Goal: Information Seeking & Learning: Learn about a topic

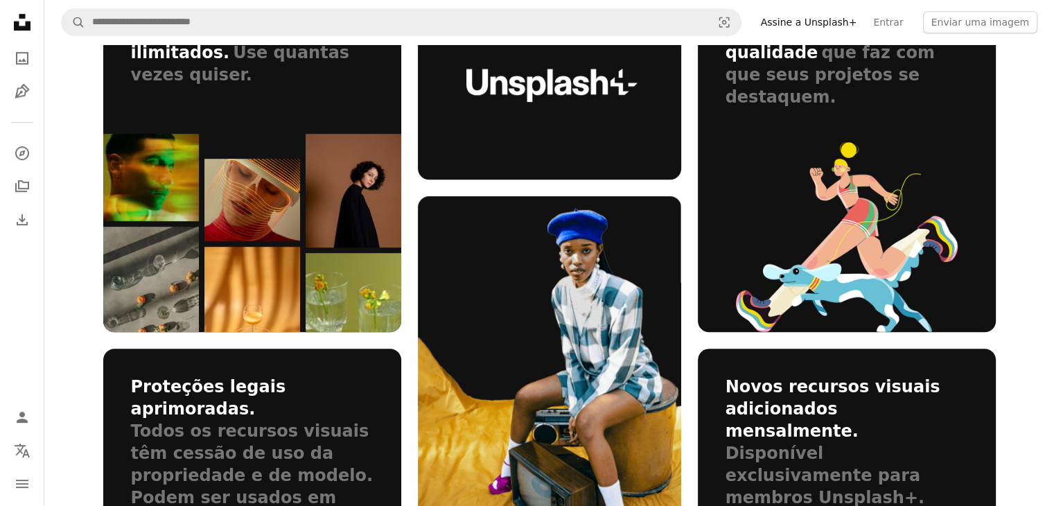
scroll to position [970, 0]
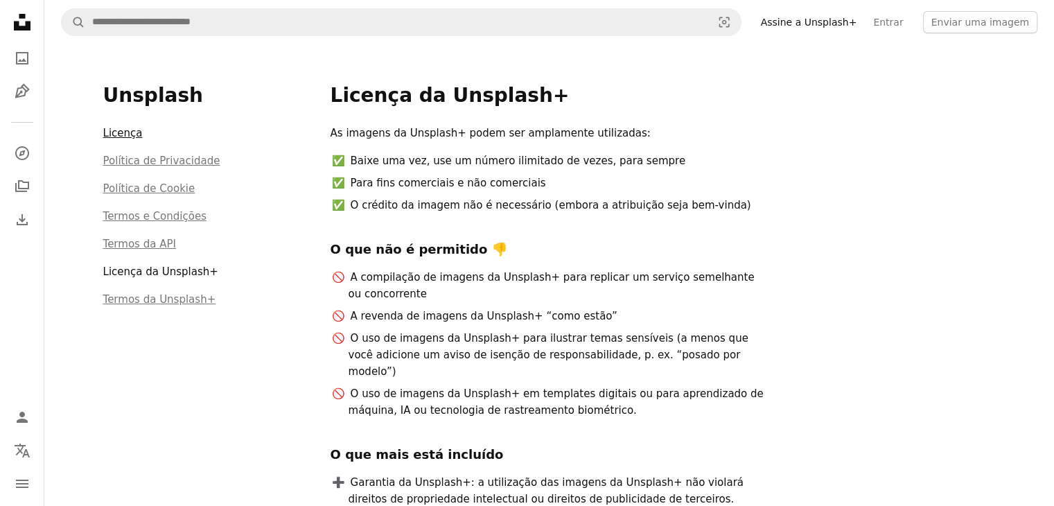
click at [123, 131] on link "Licença" at bounding box center [123, 133] width 40 height 12
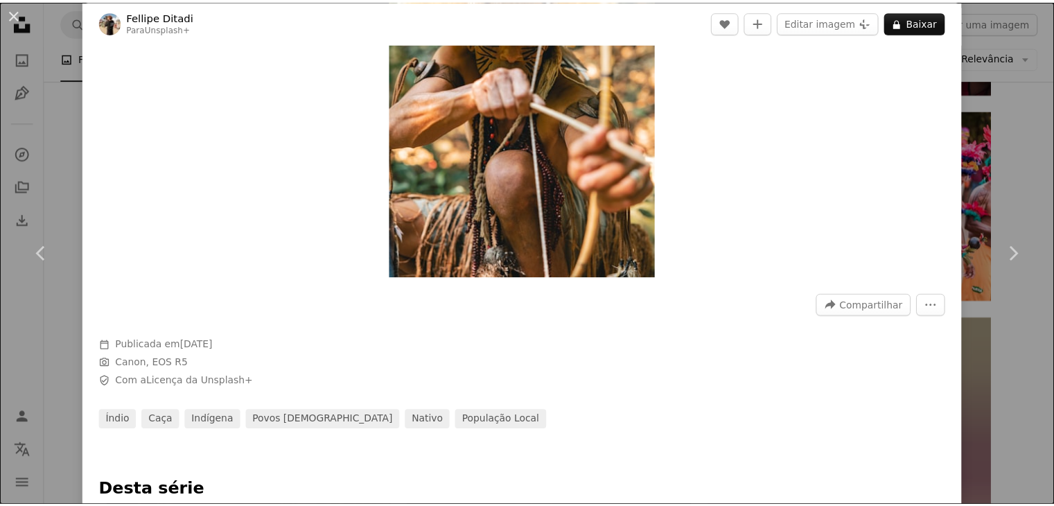
scroll to position [69, 0]
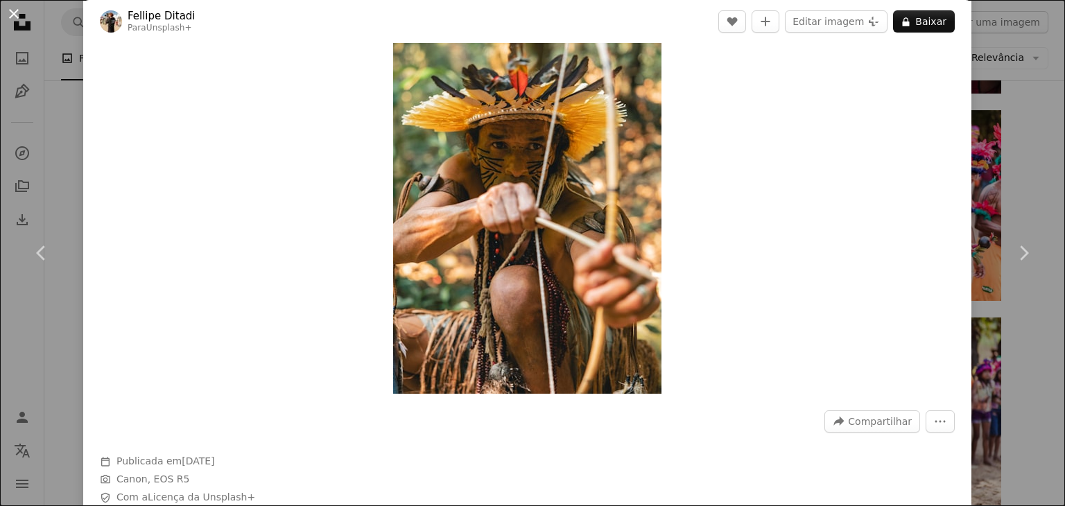
click at [11, 17] on button "An X shape" at bounding box center [14, 14] width 17 height 17
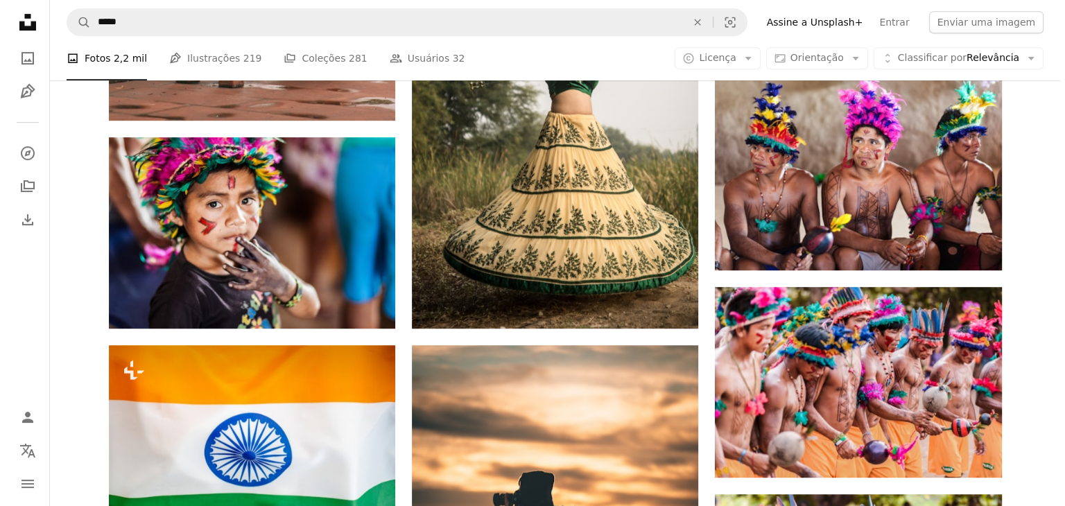
scroll to position [624, 0]
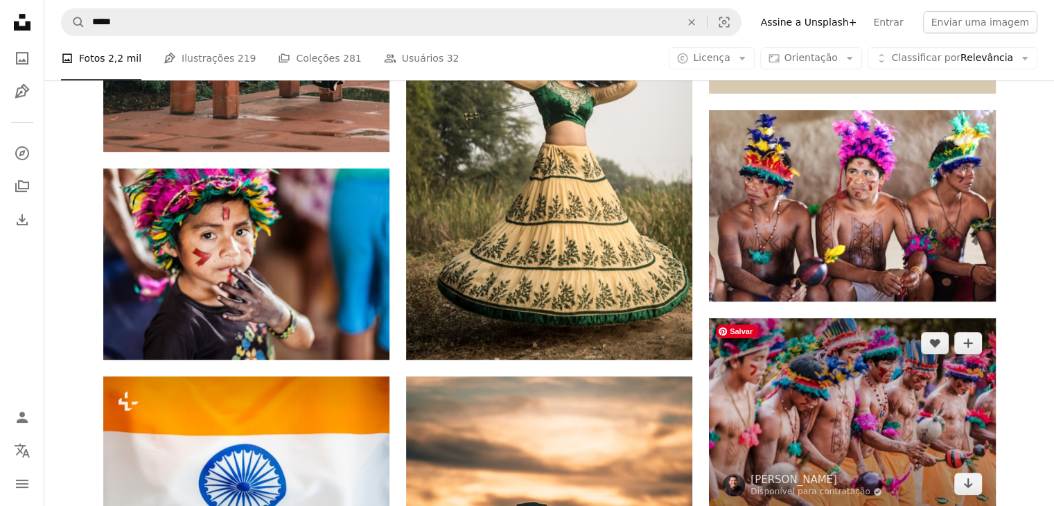
click at [882, 423] on img at bounding box center [852, 413] width 286 height 191
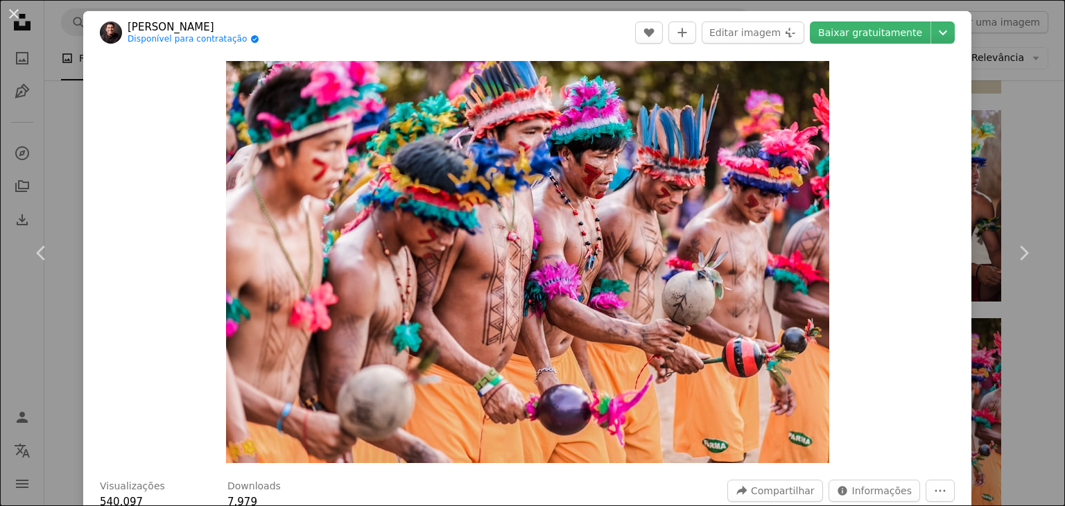
click at [1002, 347] on div "An X shape Chevron left Chevron right Junior REIS Disponível para contratação A…" at bounding box center [532, 253] width 1065 height 506
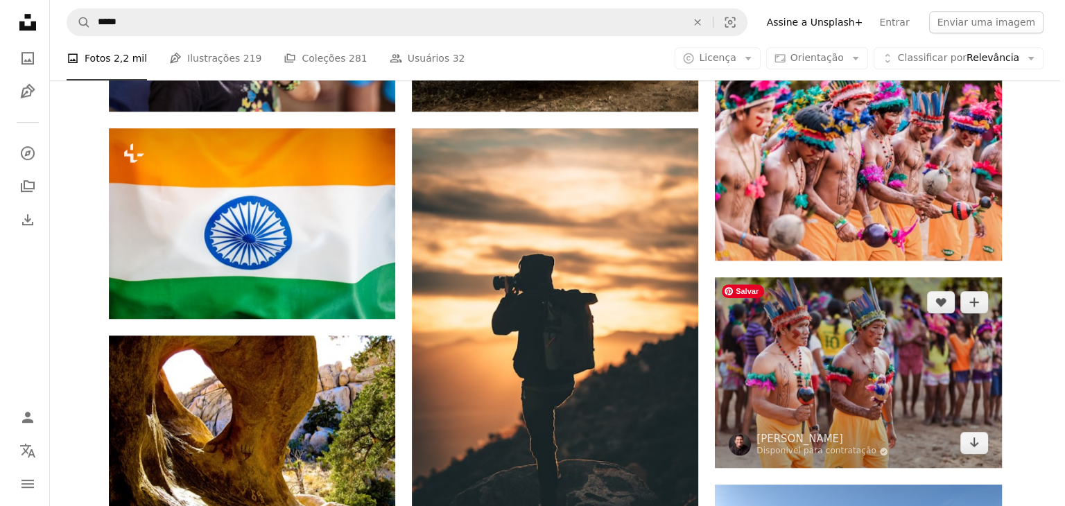
scroll to position [901, 0]
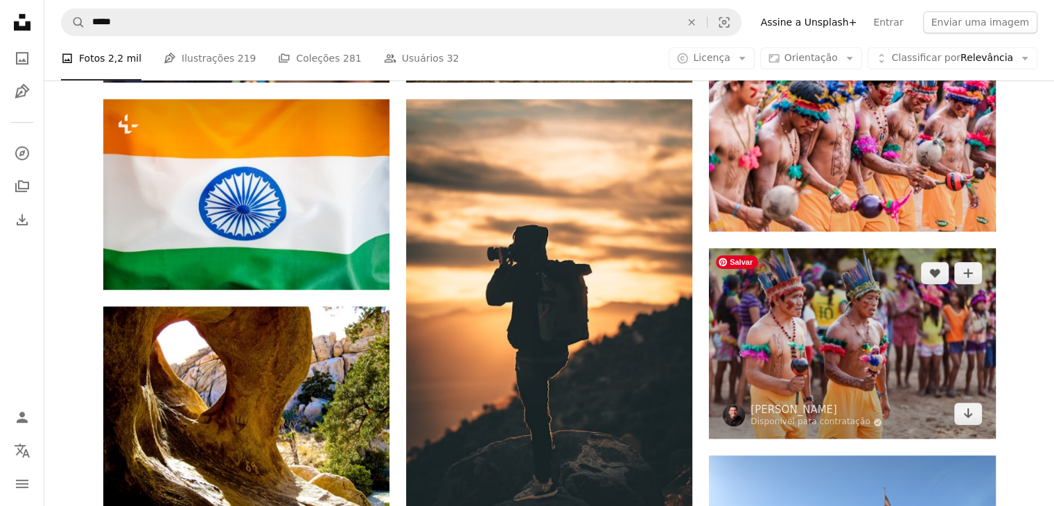
click at [849, 353] on img at bounding box center [852, 343] width 286 height 191
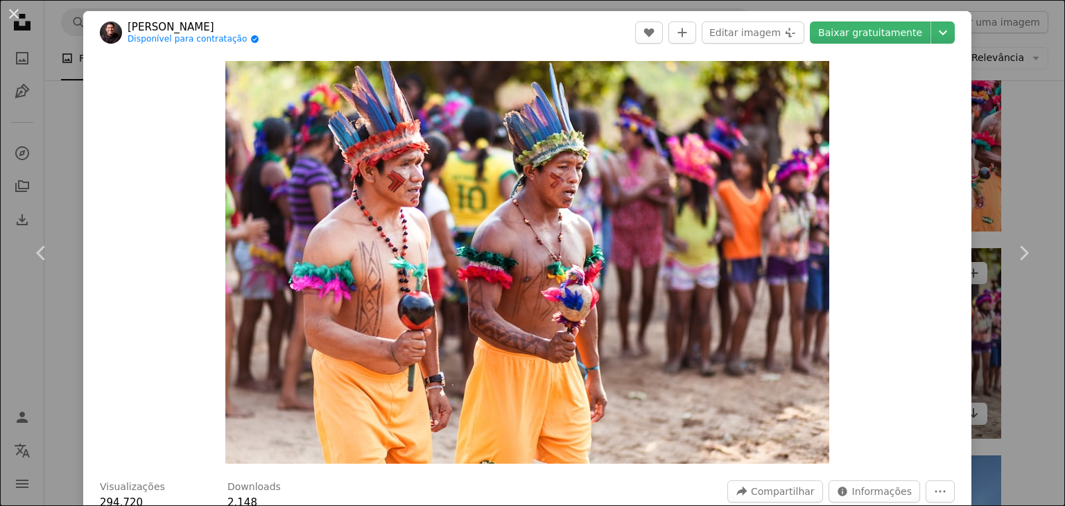
drag, startPoint x: 993, startPoint y: 328, endPoint x: 986, endPoint y: 325, distance: 7.5
click at [992, 328] on div "An X shape Chevron left Chevron right Junior REIS Disponível para contratação A…" at bounding box center [532, 253] width 1065 height 506
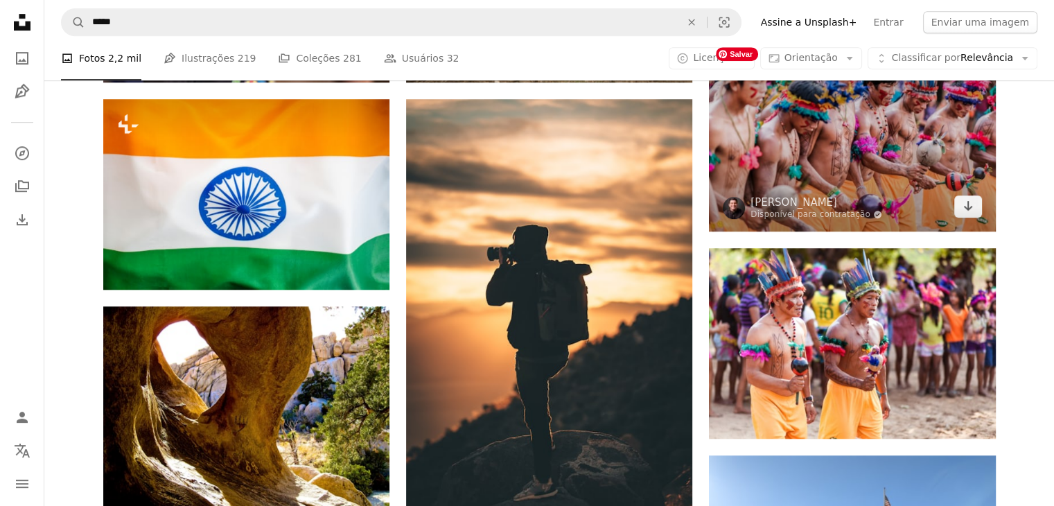
click at [851, 175] on img at bounding box center [852, 136] width 286 height 191
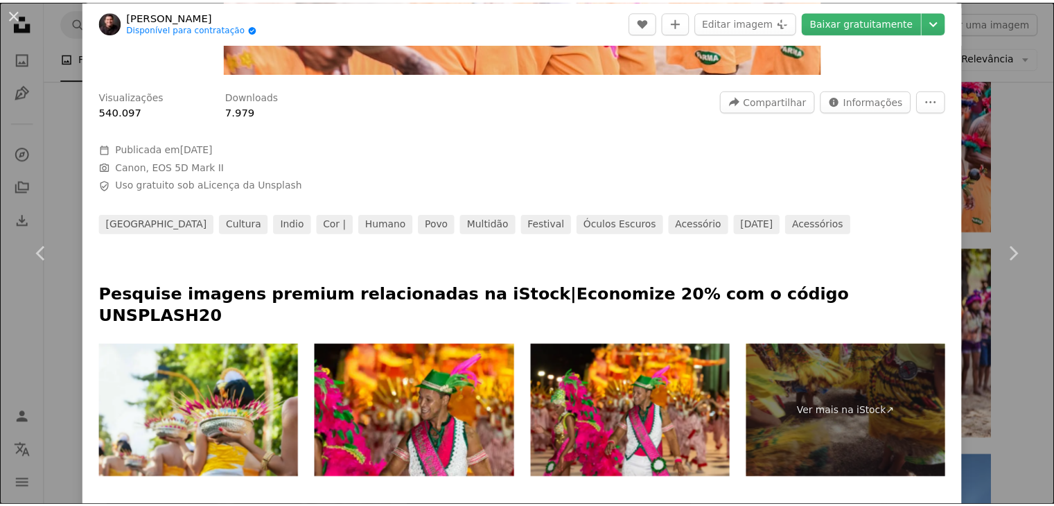
scroll to position [416, 0]
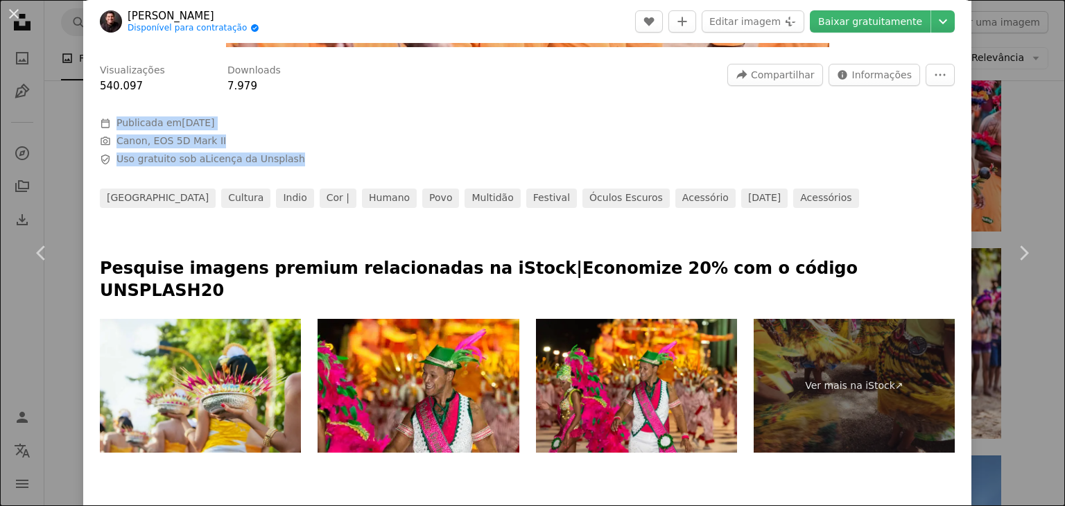
drag, startPoint x: 284, startPoint y: 161, endPoint x: 78, endPoint y: 123, distance: 210.2
click at [79, 123] on div "An X shape Chevron left Chevron right Junior REIS Disponível para contratação A…" at bounding box center [532, 253] width 1065 height 506
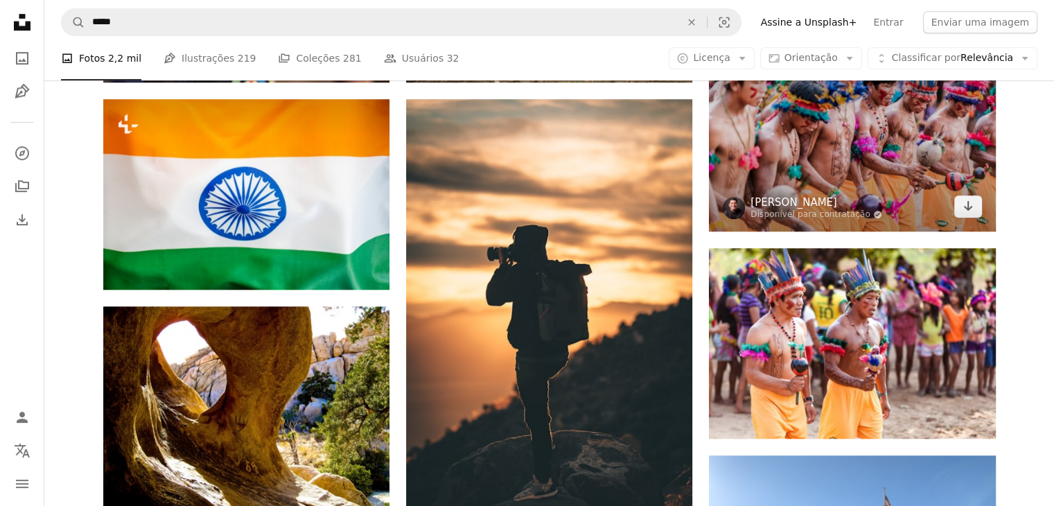
click at [859, 203] on link "[PERSON_NAME]" at bounding box center [817, 202] width 132 height 14
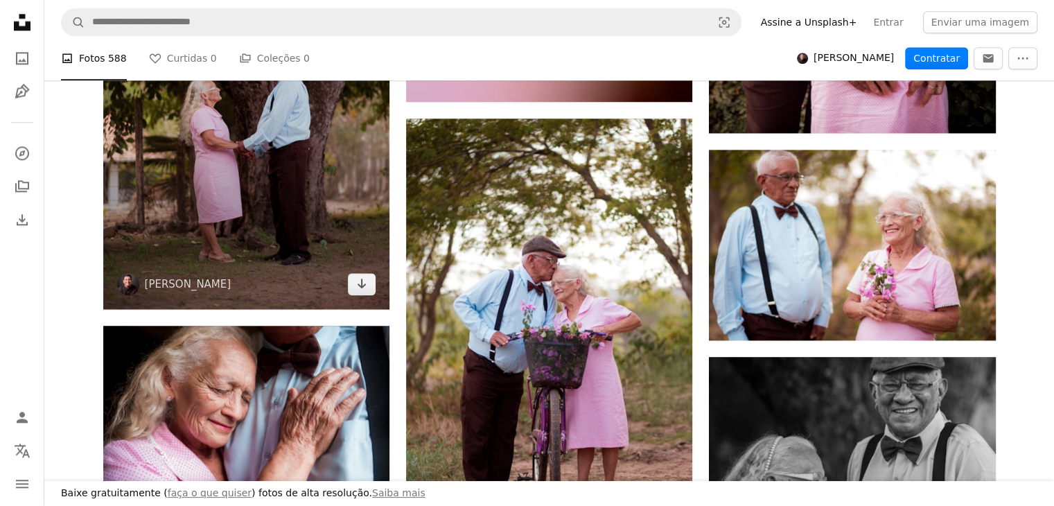
scroll to position [1871, 0]
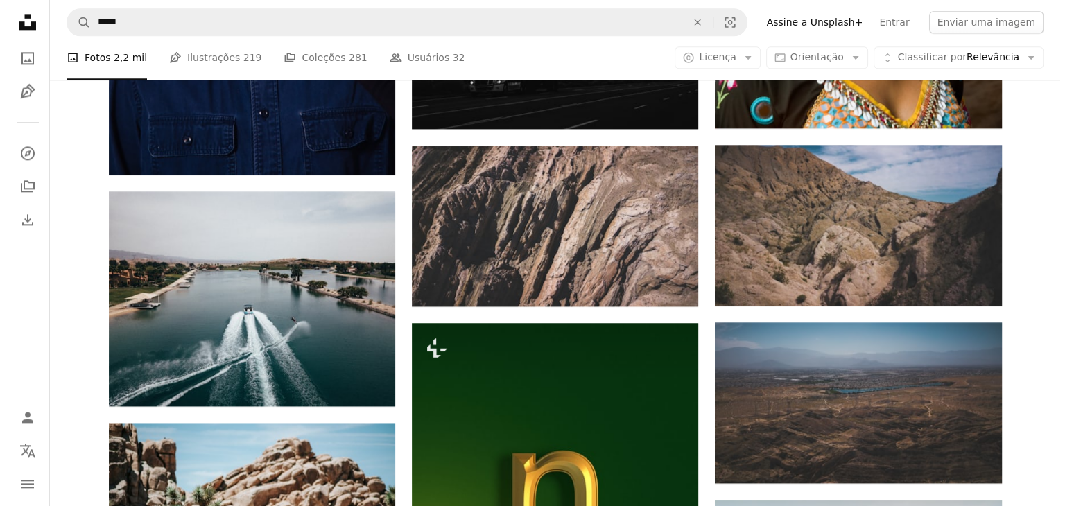
scroll to position [901, 0]
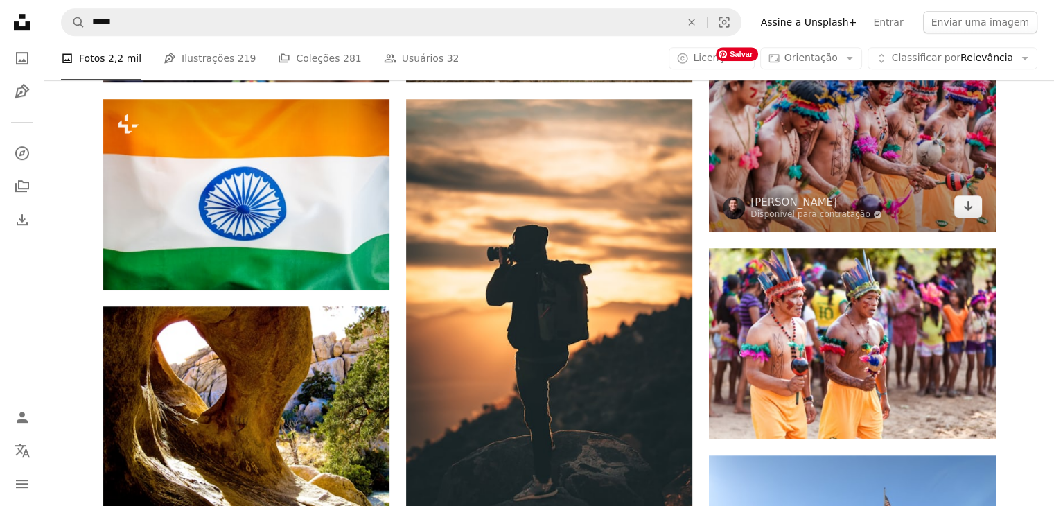
click at [865, 169] on img at bounding box center [852, 136] width 286 height 191
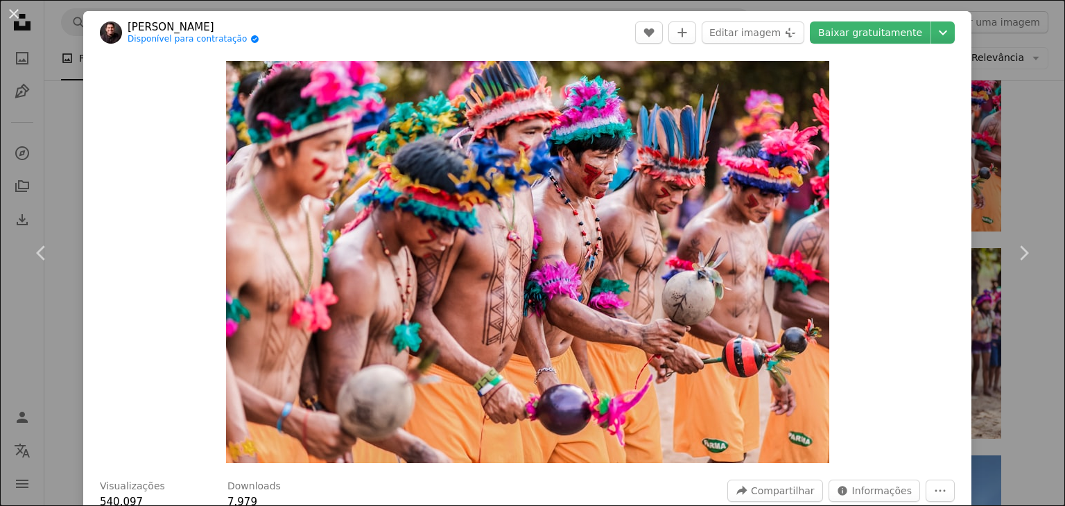
drag, startPoint x: 915, startPoint y: 166, endPoint x: 159, endPoint y: 102, distance: 758.2
click at [159, 102] on div "Zoom in" at bounding box center [527, 262] width 888 height 416
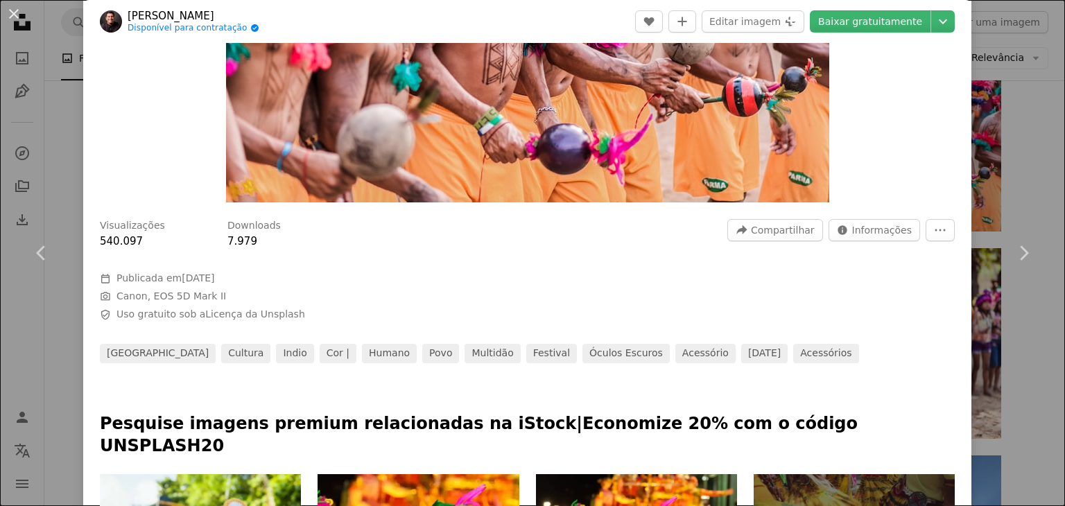
scroll to position [277, 0]
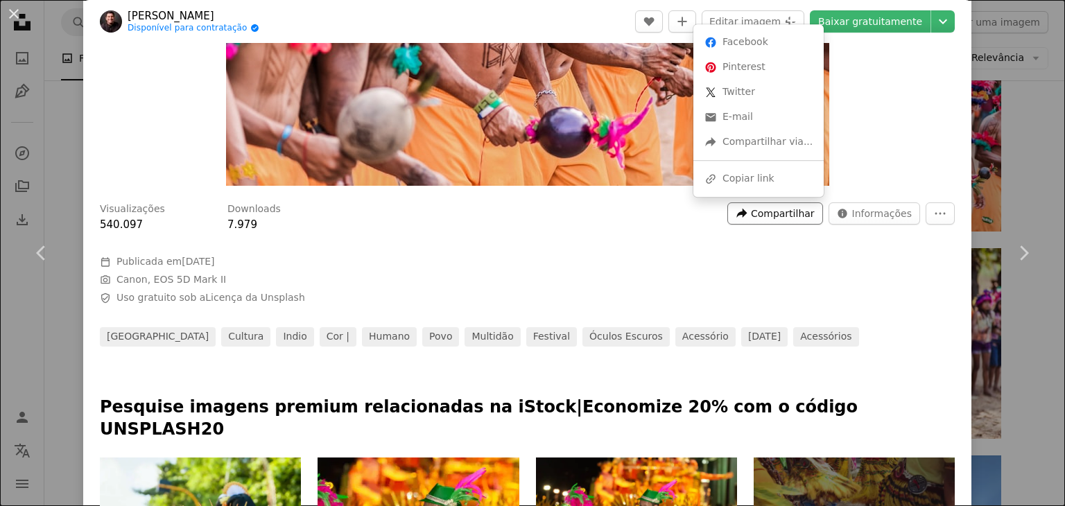
click at [796, 211] on span "Compartilhar" at bounding box center [783, 213] width 64 height 21
click at [757, 182] on div "A URL sharing icon (chains) Copiar link" at bounding box center [758, 178] width 119 height 25
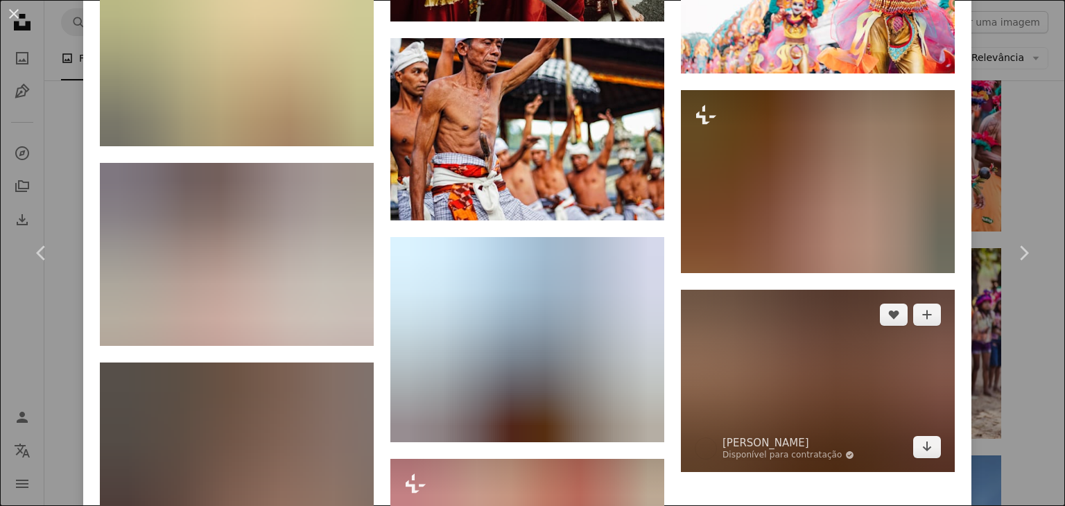
scroll to position [3674, 0]
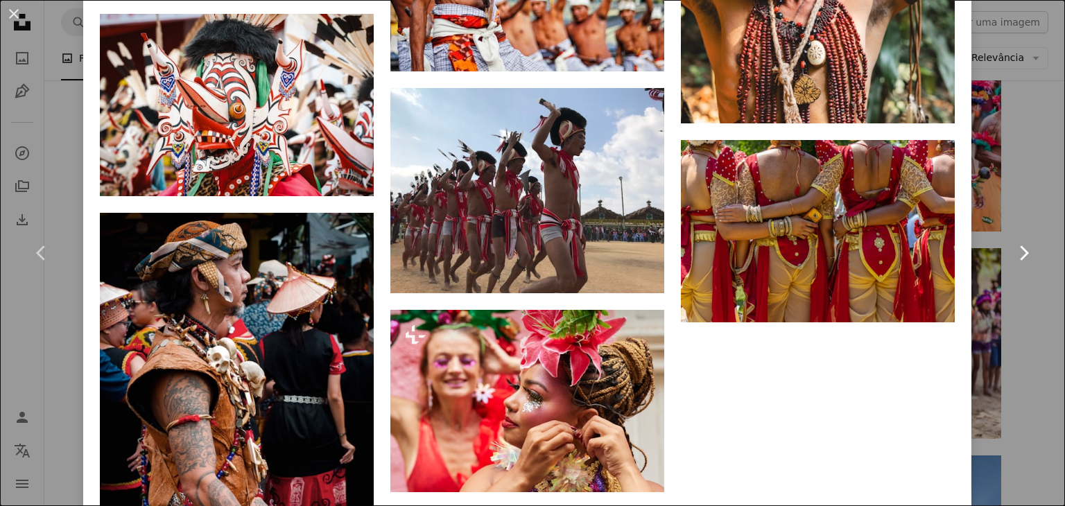
click at [1004, 198] on link "Chevron right" at bounding box center [1022, 252] width 83 height 133
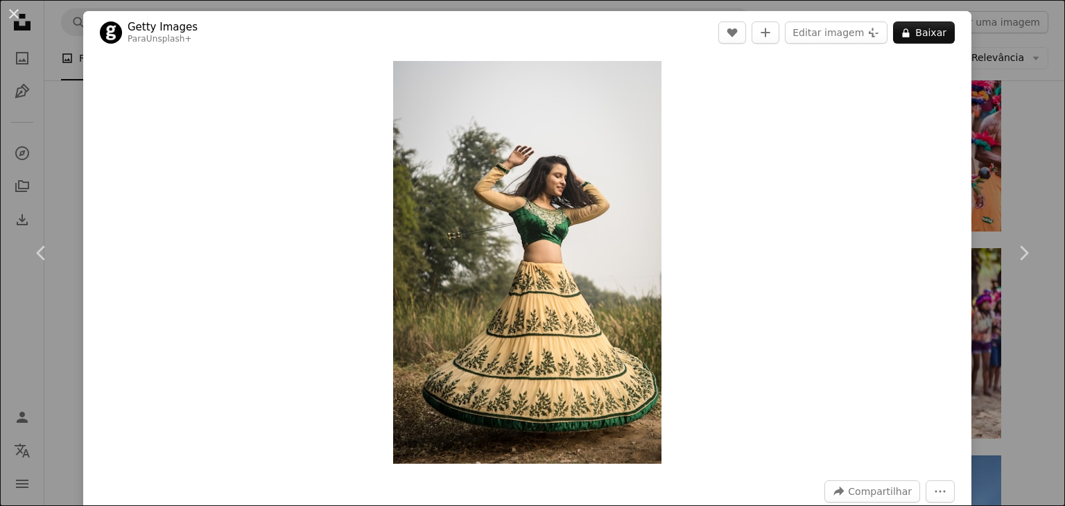
click at [971, 145] on div "An X shape Chevron left Chevron right Getty Images Para Unsplash+ A heart A plu…" at bounding box center [532, 253] width 1065 height 506
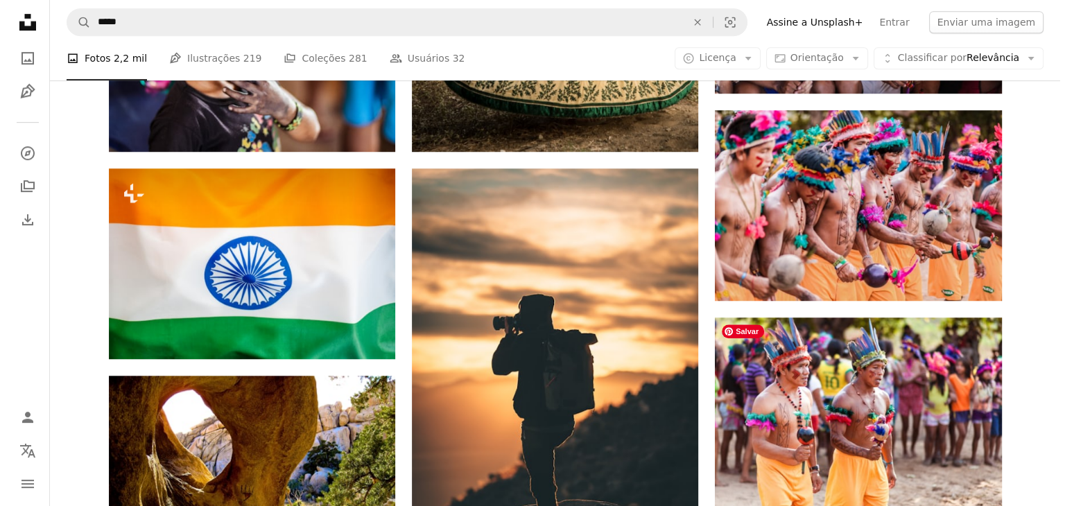
scroll to position [624, 0]
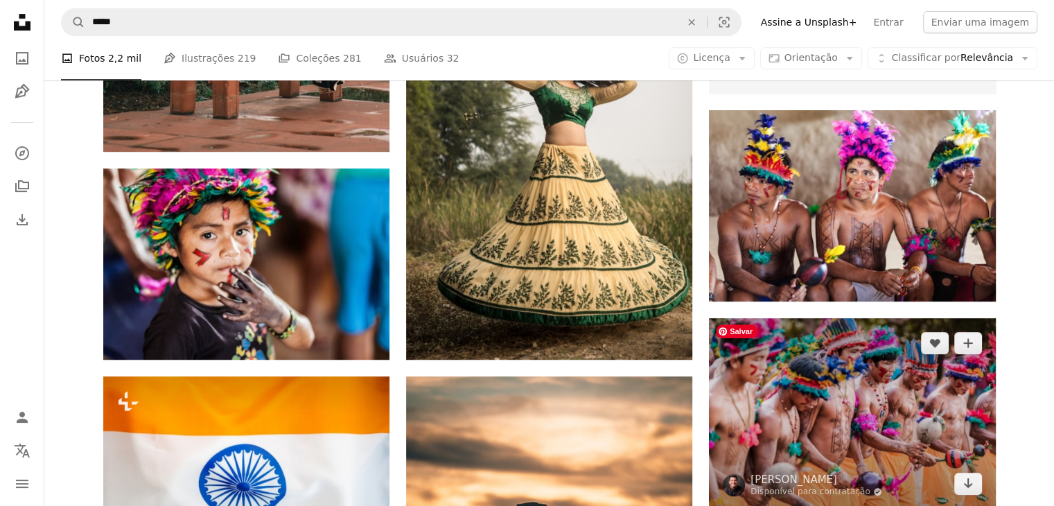
click at [837, 435] on img at bounding box center [852, 413] width 286 height 191
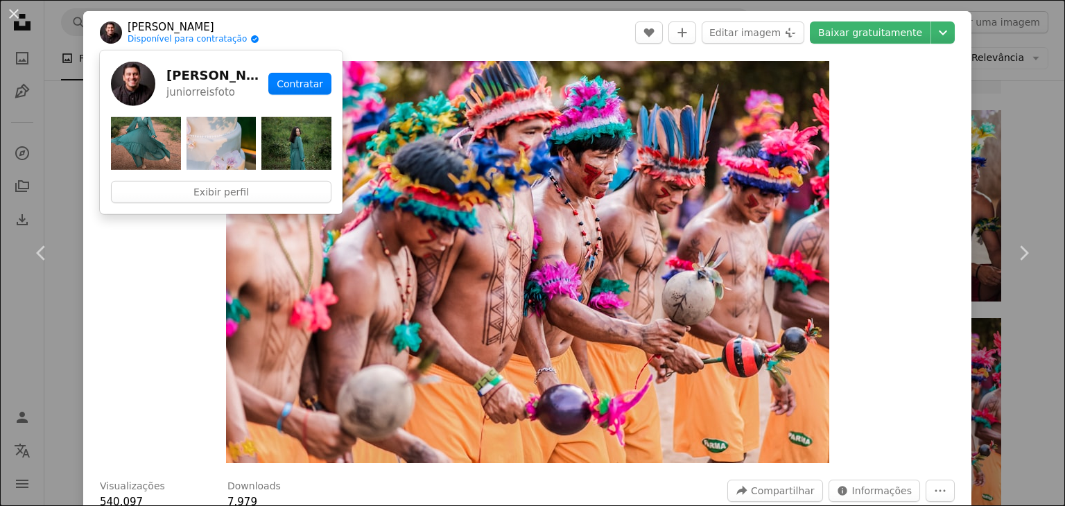
click at [148, 26] on link "[PERSON_NAME]" at bounding box center [194, 27] width 132 height 14
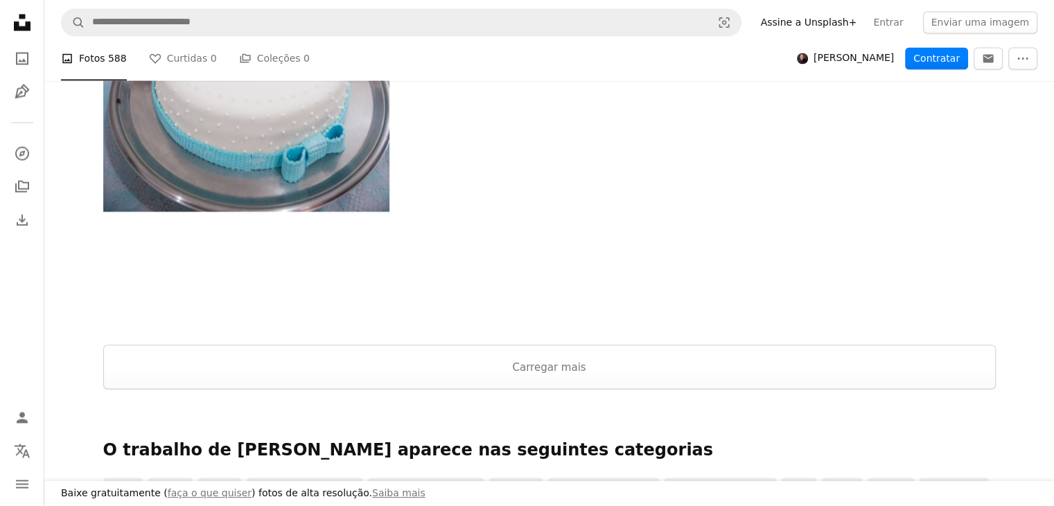
scroll to position [2483, 0]
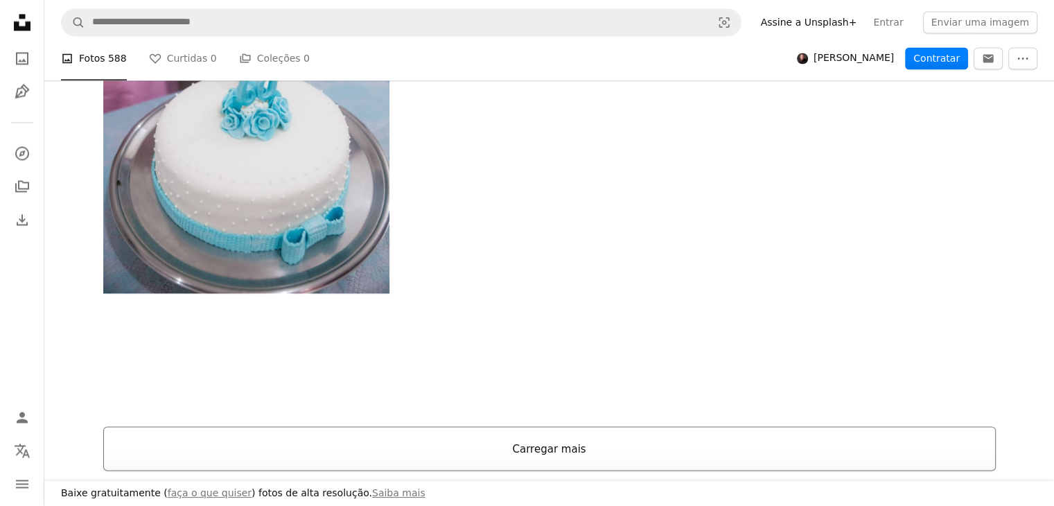
click at [543, 448] on button "Carregar mais" at bounding box center [549, 448] width 893 height 44
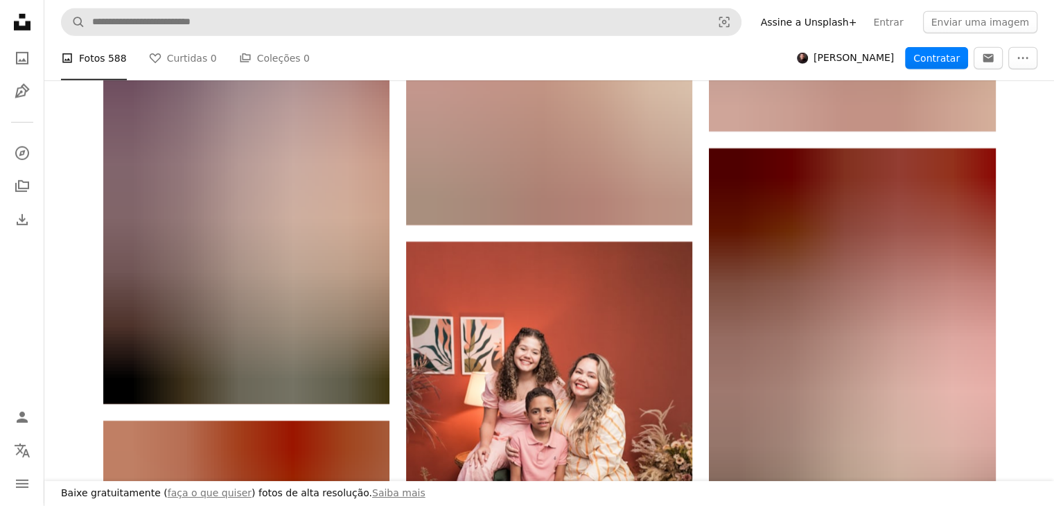
scroll to position [20306, 0]
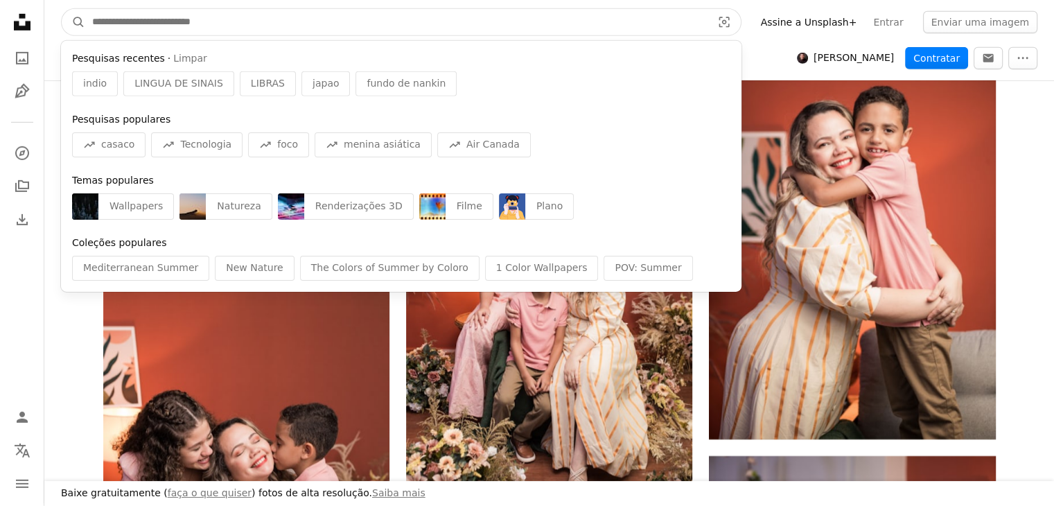
click at [226, 28] on input "Pesquise conteúdo visual em todo o site" at bounding box center [396, 22] width 622 height 26
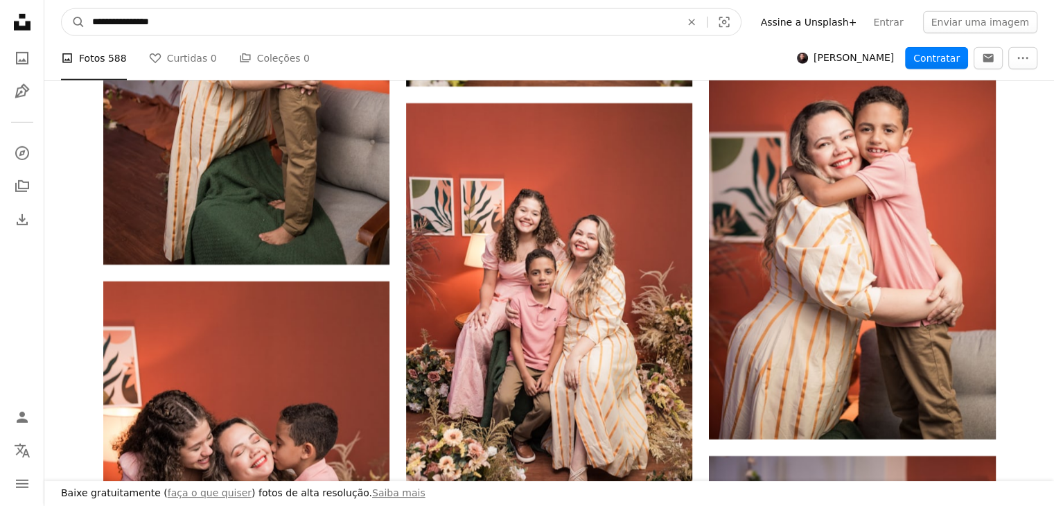
type input "**********"
click at [62, 9] on button "A magnifying glass" at bounding box center [74, 22] width 24 height 26
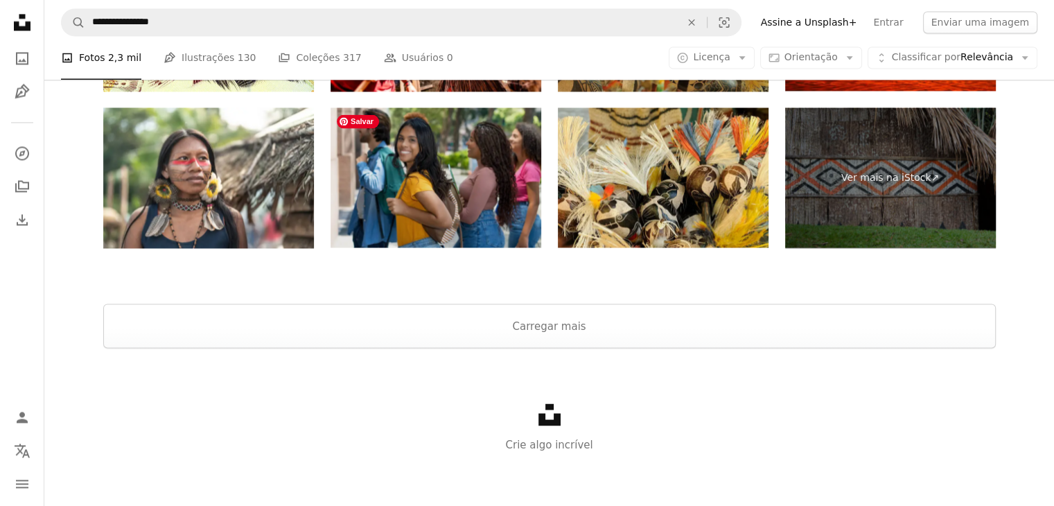
scroll to position [2318, 0]
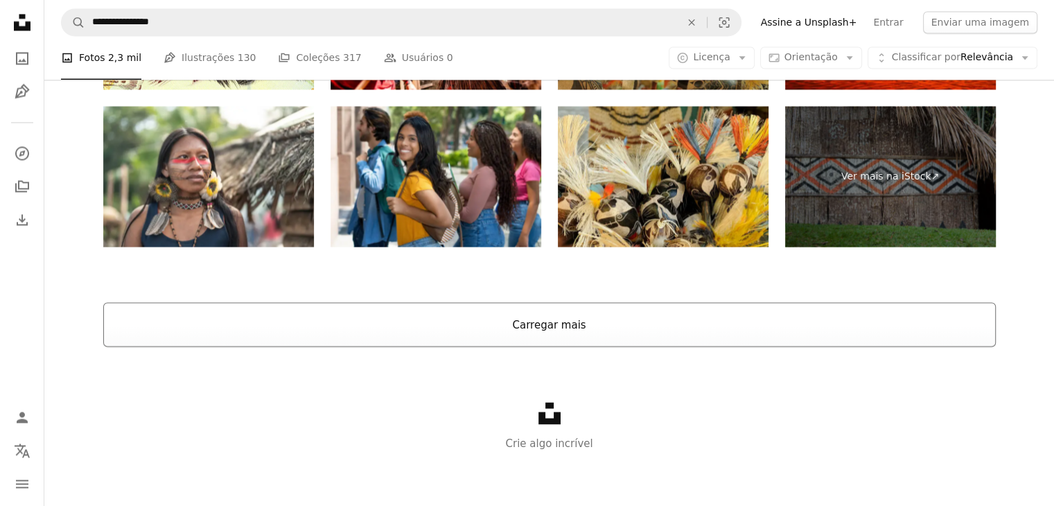
click at [568, 326] on button "Carregar mais" at bounding box center [549, 324] width 893 height 44
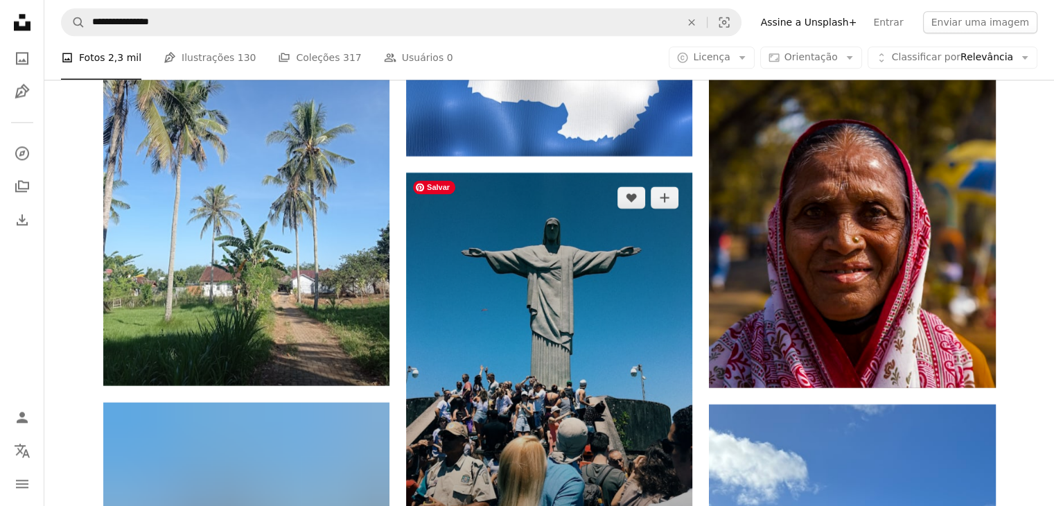
scroll to position [17429, 0]
